Goal: Information Seeking & Learning: Learn about a topic

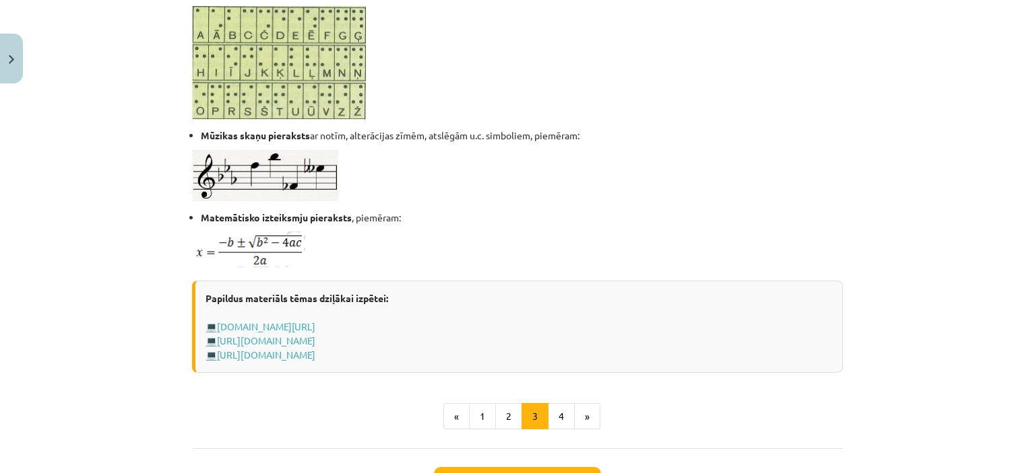
scroll to position [808, 0]
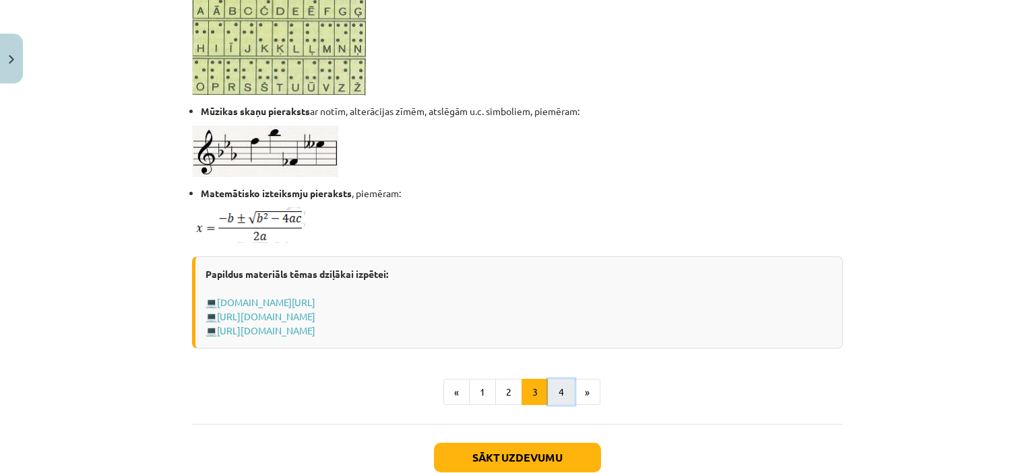
click at [564, 391] on button "4" at bounding box center [561, 392] width 27 height 27
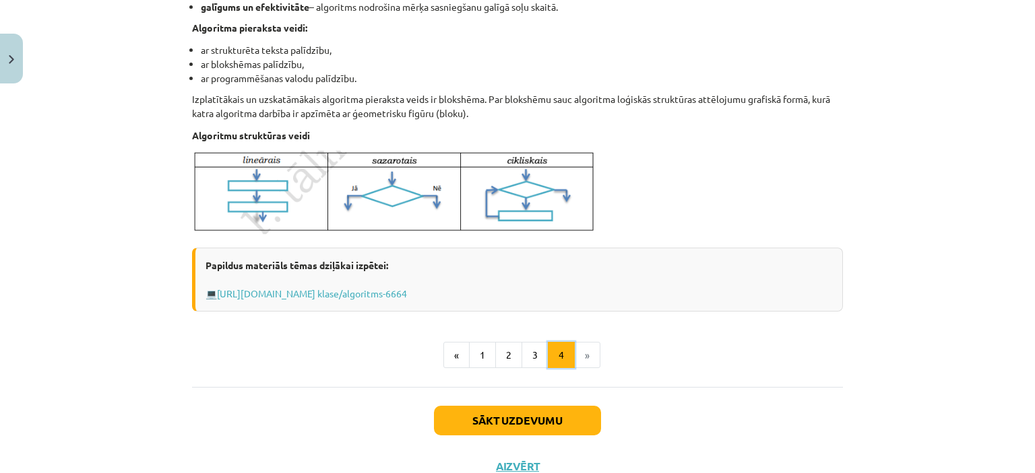
scroll to position [510, 0]
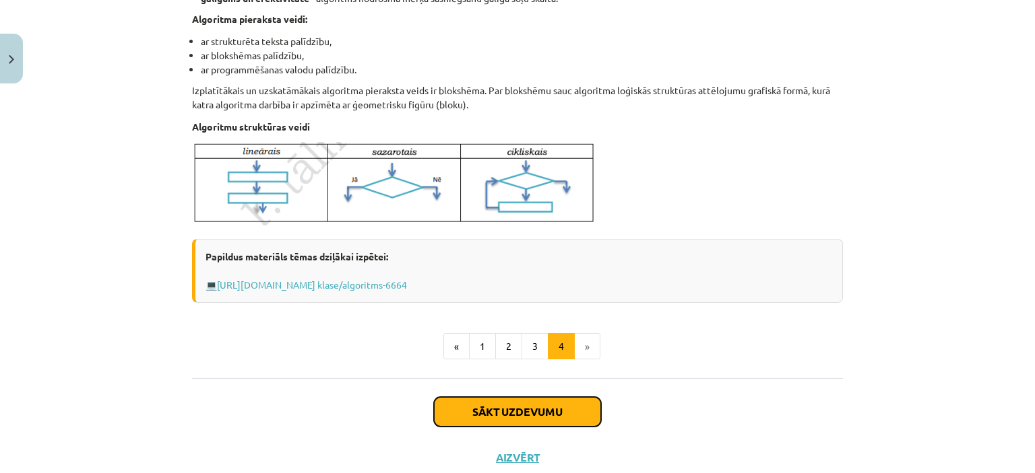
click at [494, 416] on button "Sākt uzdevumu" at bounding box center [517, 412] width 167 height 30
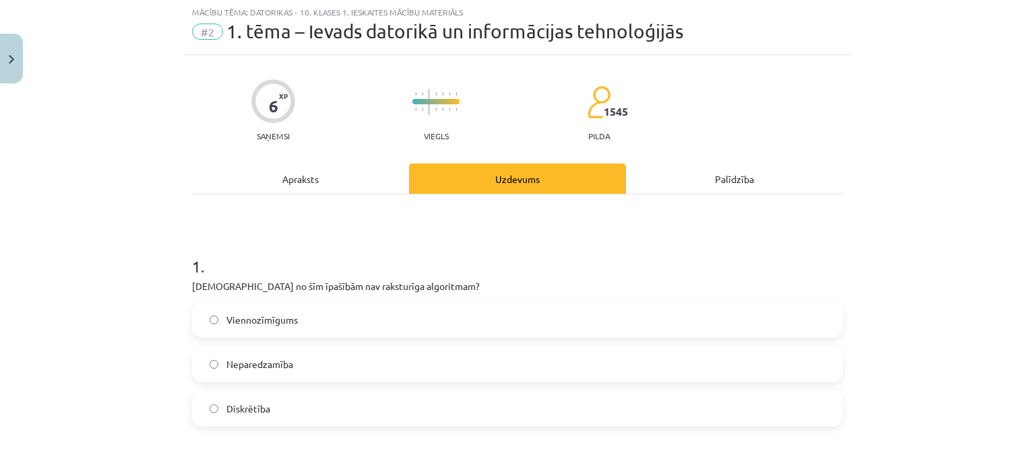
scroll to position [34, 0]
click at [232, 360] on span "Neparedzamība" at bounding box center [259, 365] width 67 height 14
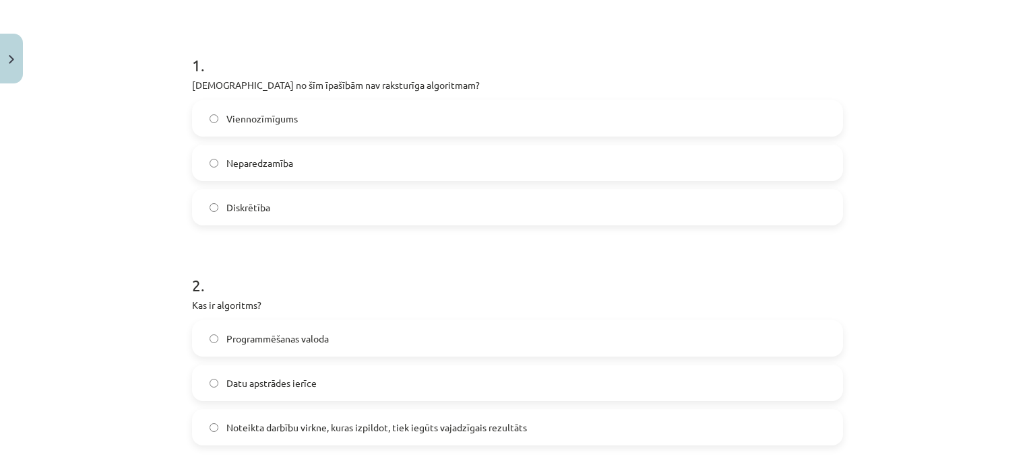
scroll to position [303, 0]
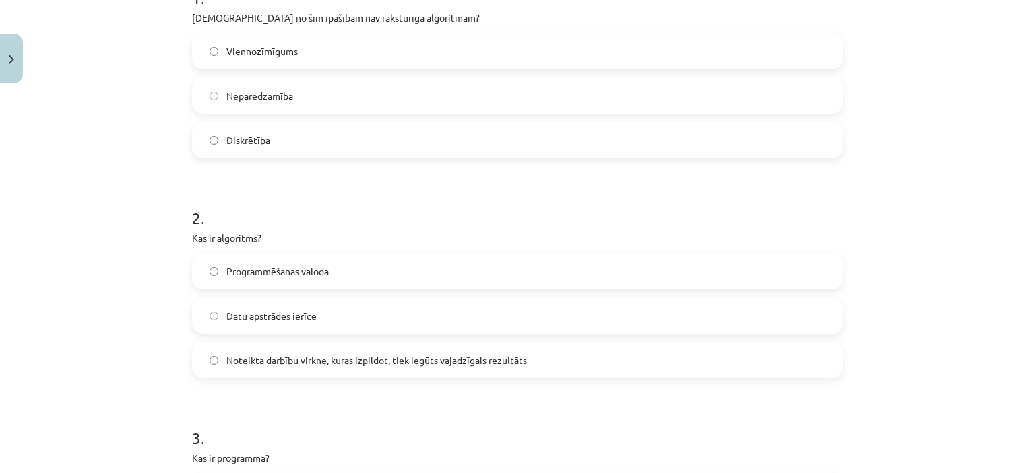
click at [264, 354] on span "Noteikta darbību virkne, kuras izpildot, tiek iegūts vajadzīgais rezultāts" at bounding box center [376, 361] width 300 height 14
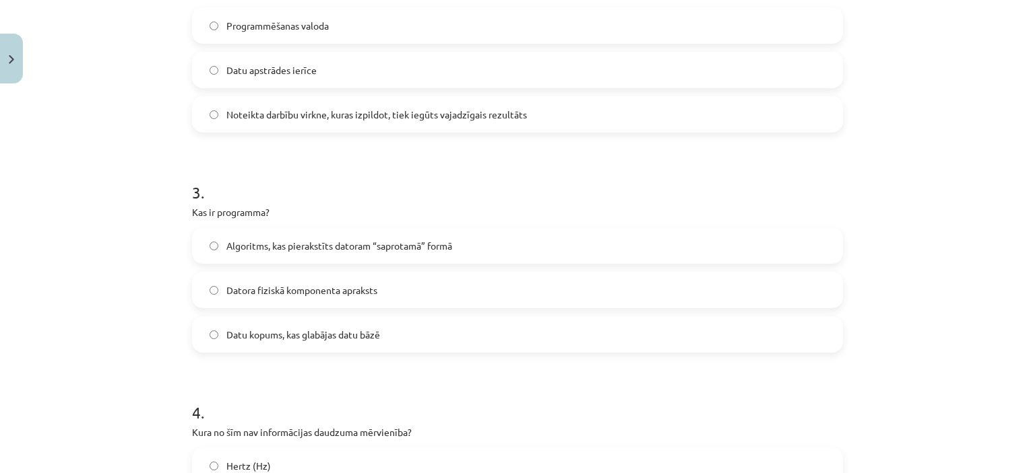
scroll to position [572, 0]
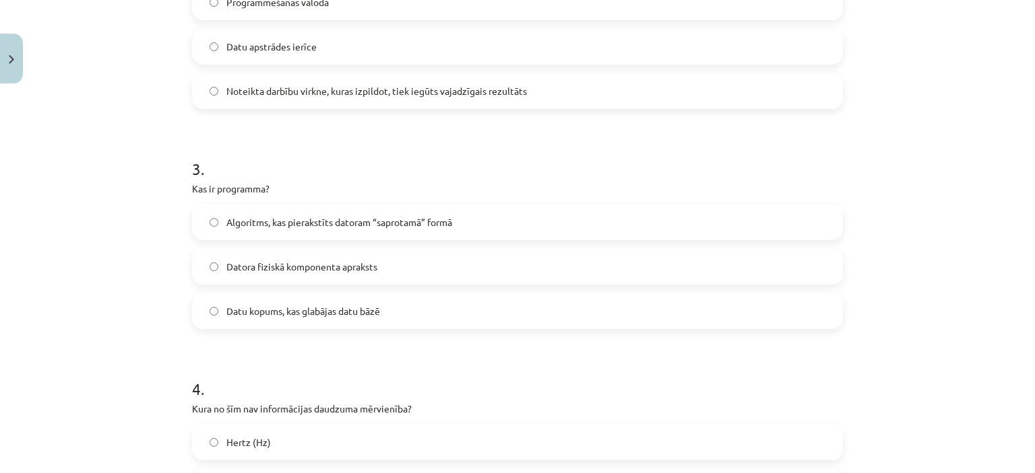
click at [276, 314] on span "Datu kopums, kas glabājas datu bāzē" at bounding box center [303, 311] width 154 height 14
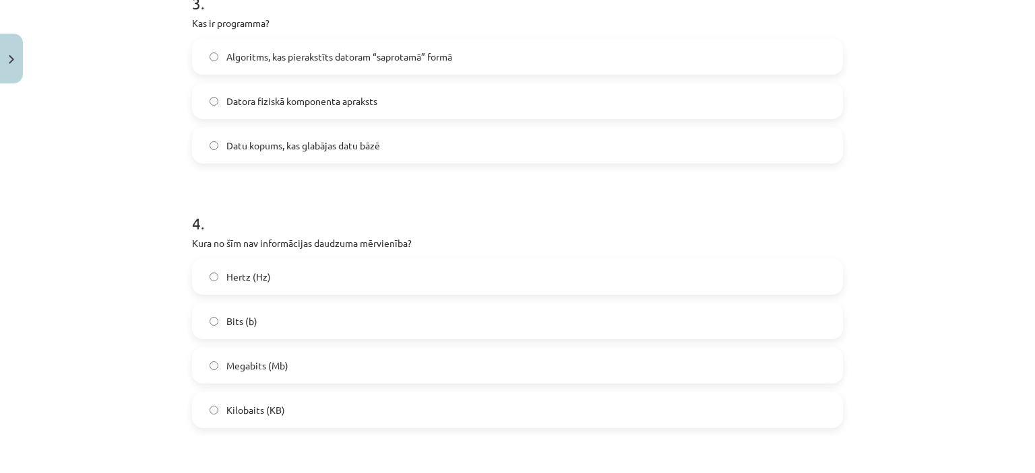
scroll to position [775, 0]
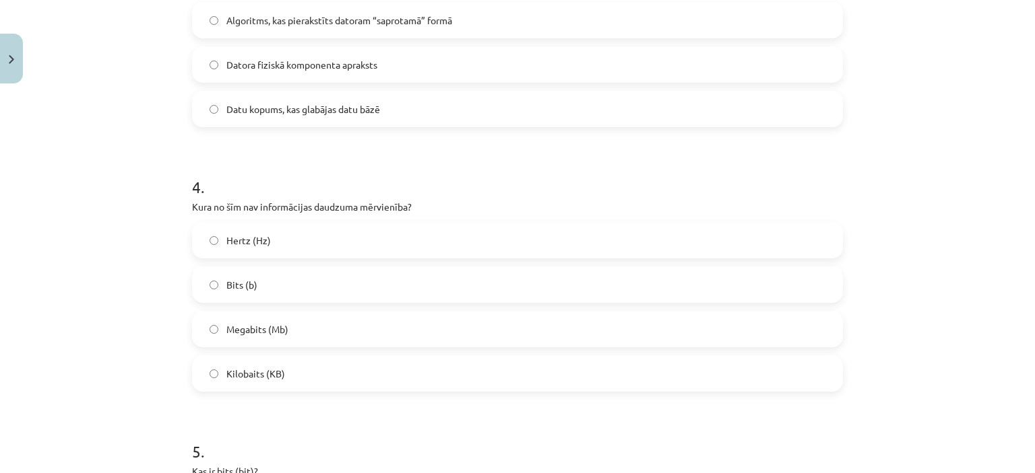
click at [283, 242] on label "Hertz (Hz)" at bounding box center [517, 241] width 648 height 34
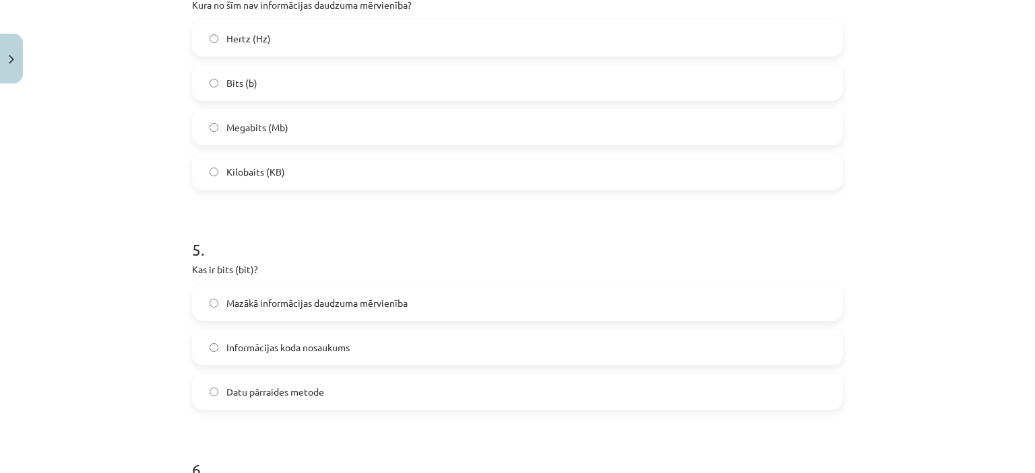
scroll to position [1044, 0]
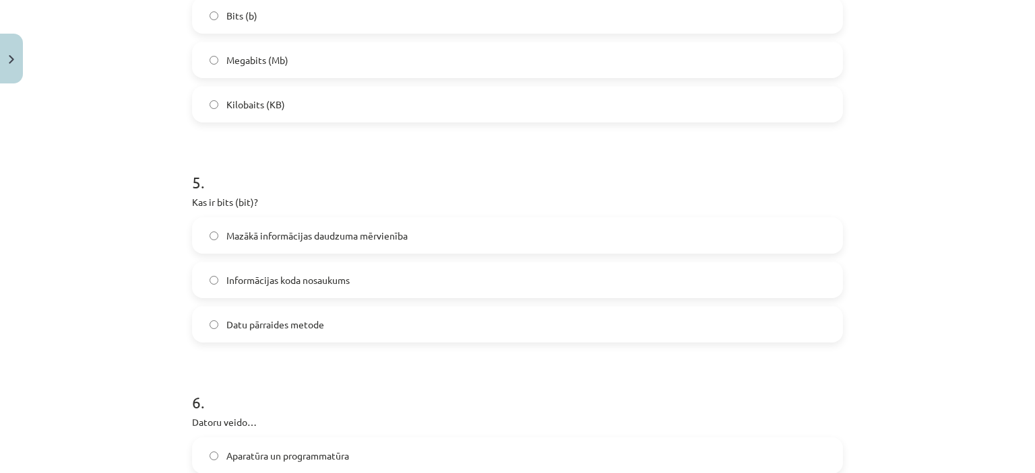
click at [246, 329] on span "Datu pārraides metode" at bounding box center [275, 325] width 98 height 14
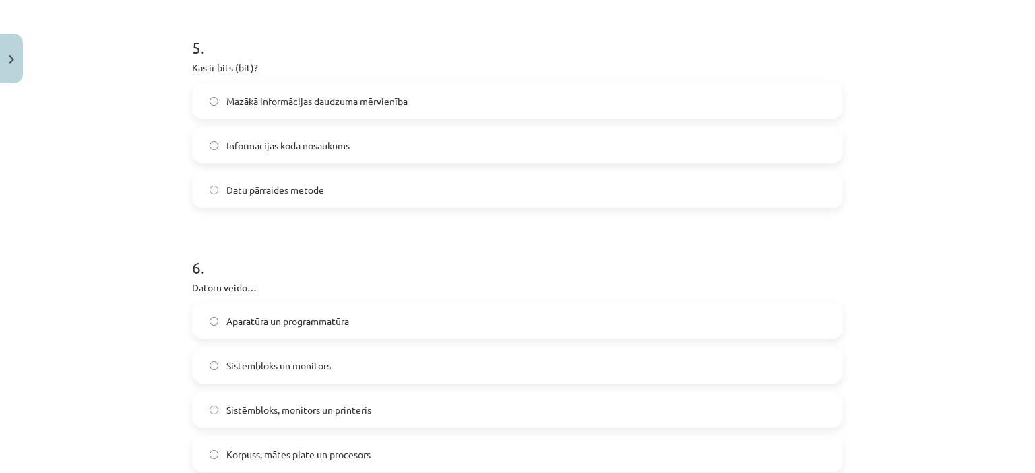
scroll to position [1313, 0]
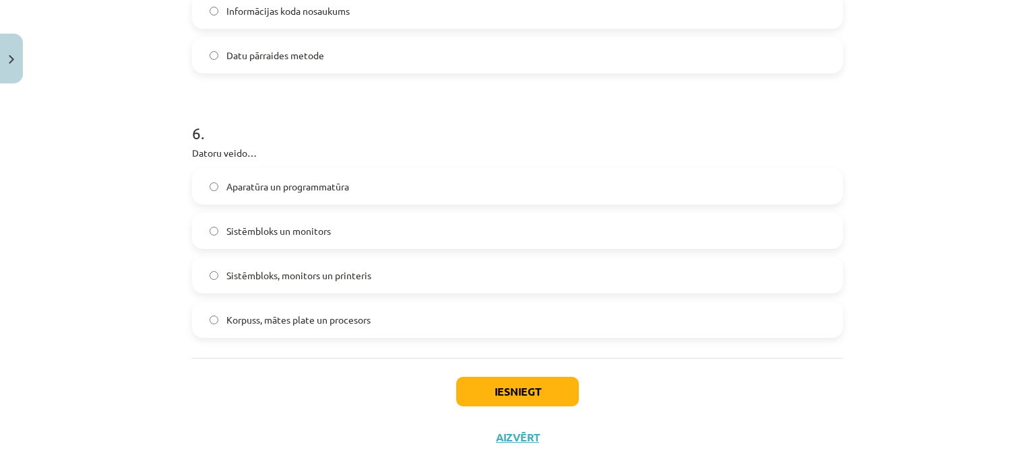
click at [350, 190] on label "Aparatūra un programmatūra" at bounding box center [517, 187] width 648 height 34
click at [528, 403] on button "Iesniegt" at bounding box center [517, 392] width 123 height 30
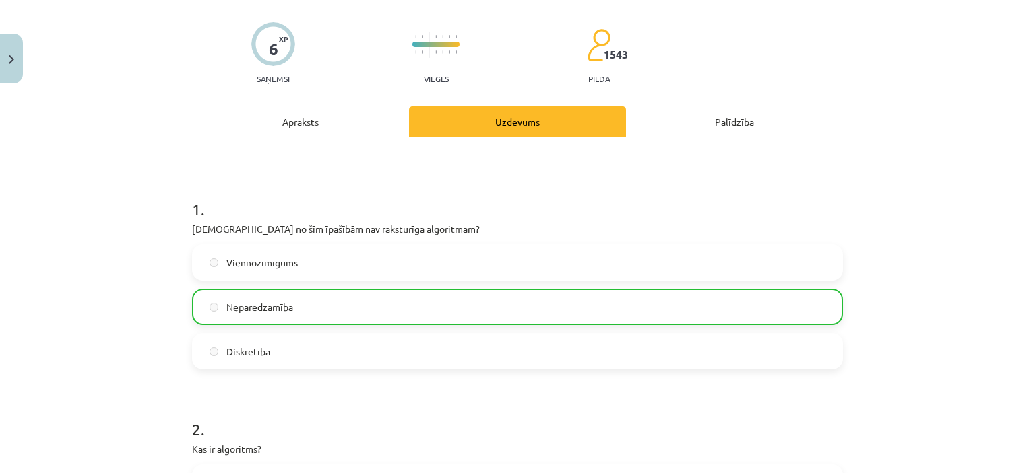
scroll to position [34, 0]
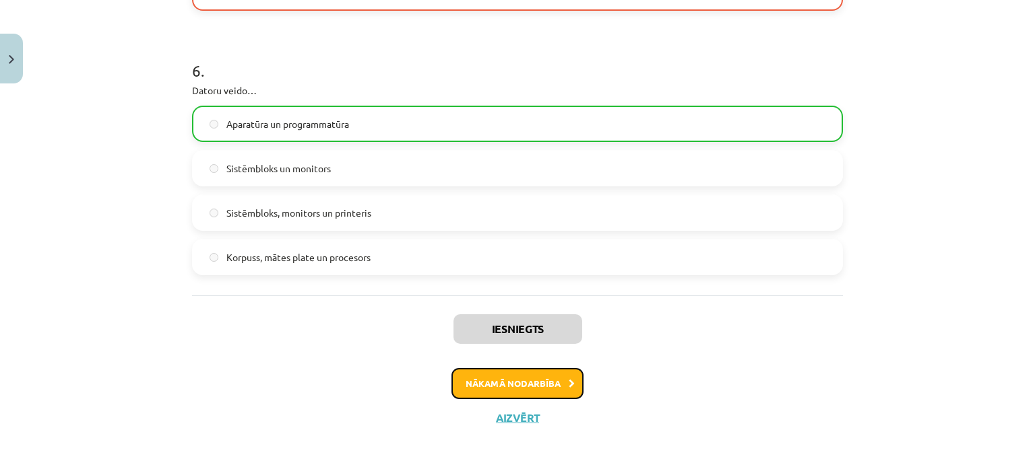
click at [482, 385] on button "Nākamā nodarbība" at bounding box center [517, 383] width 132 height 31
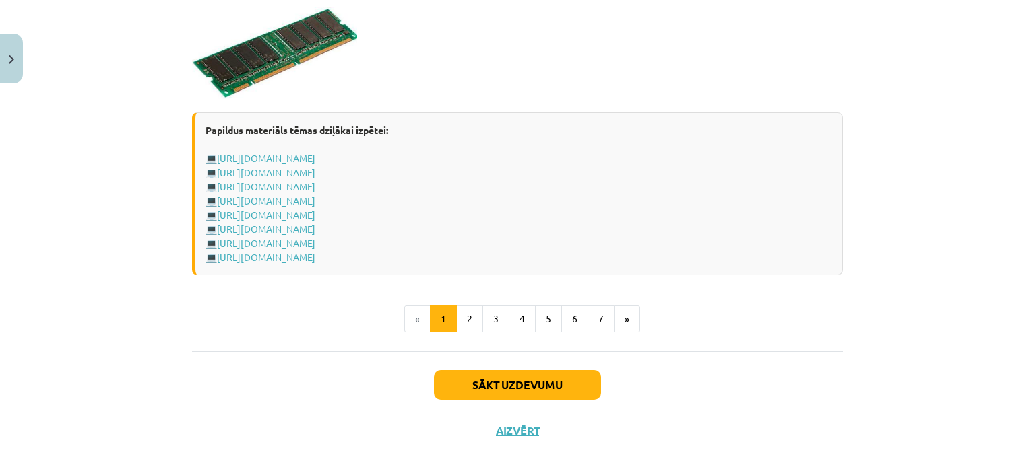
scroll to position [2410, 0]
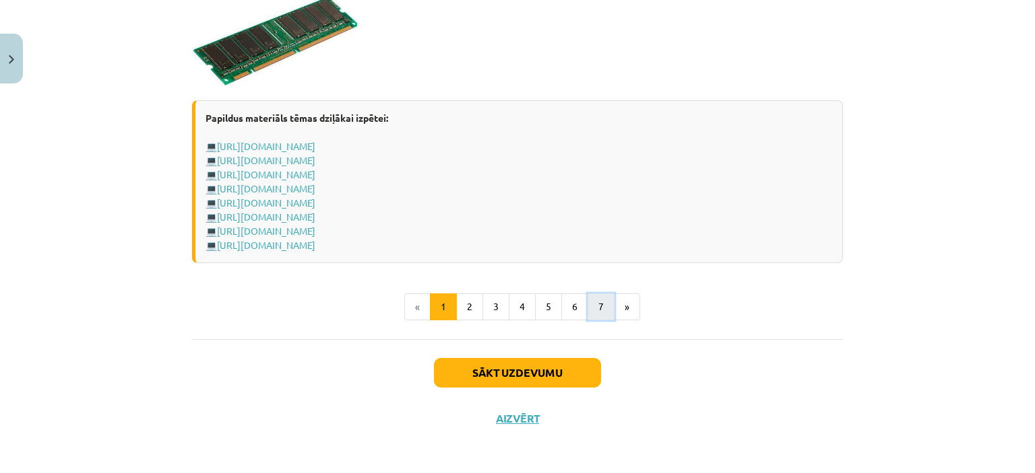
drag, startPoint x: 599, startPoint y: 304, endPoint x: 586, endPoint y: 331, distance: 29.8
click at [598, 304] on button "7" at bounding box center [600, 307] width 27 height 27
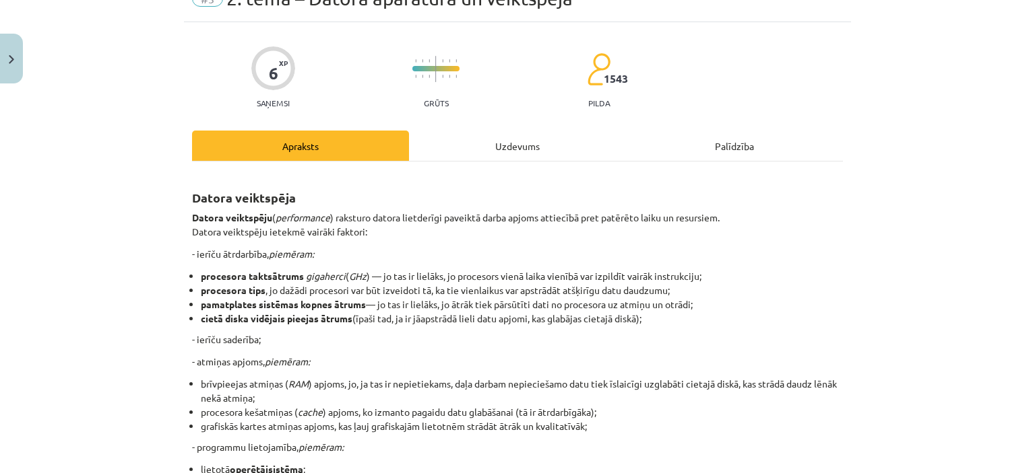
scroll to position [269, 0]
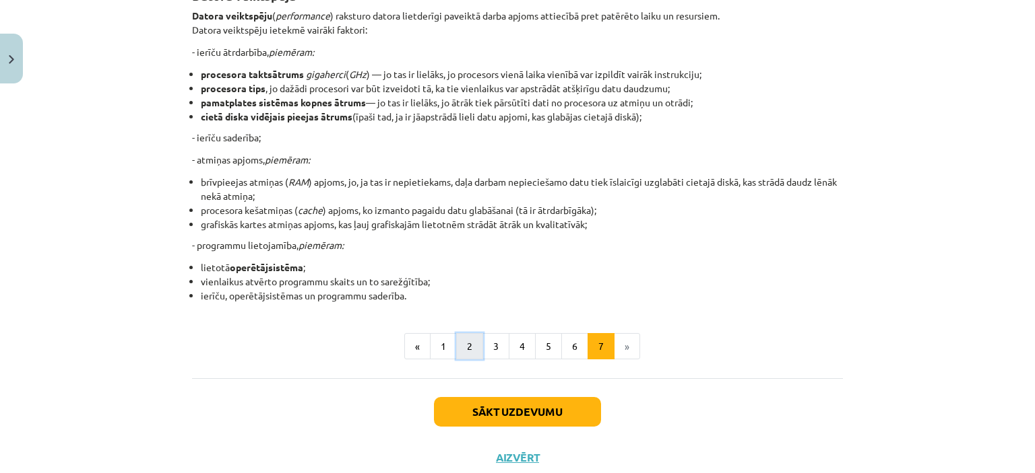
click at [461, 338] on button "2" at bounding box center [469, 346] width 27 height 27
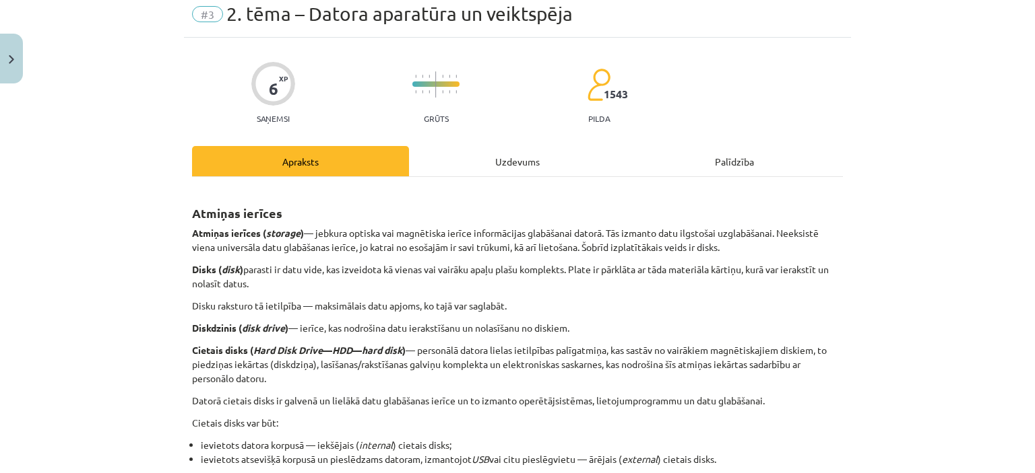
scroll to position [38, 0]
